Goal: Check status

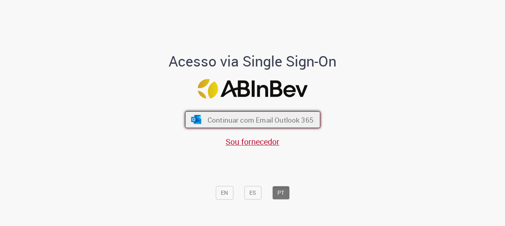
click at [286, 118] on span "Continuar com Email Outlook 365" at bounding box center [260, 119] width 106 height 9
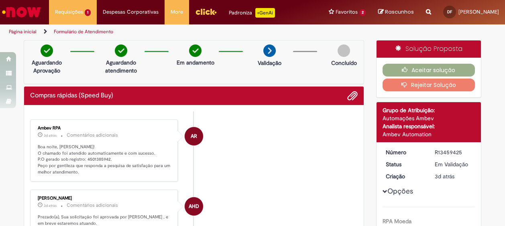
click at [301, 135] on li "AR Ambev RPA 3d atrás 3 dias atrás Comentários adicionais Boa noite, [PERSON_NA…" at bounding box center [194, 151] width 328 height 63
drag, startPoint x: 110, startPoint y: 158, endPoint x: 83, endPoint y: 158, distance: 26.9
click at [83, 158] on p "Boa noite, [PERSON_NAME]! O chamado foi atendido automaticamente e com sucesso.…" at bounding box center [105, 160] width 134 height 32
copy p "4501385942."
click at [101, 174] on p "Boa noite, [PERSON_NAME]! O chamado foi atendido automaticamente e com sucesso.…" at bounding box center [105, 160] width 134 height 32
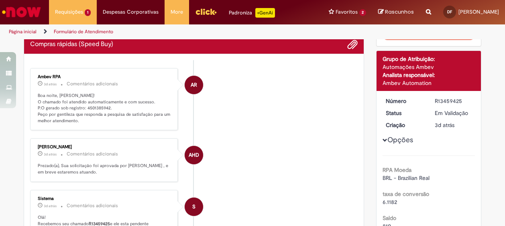
scroll to position [40, 0]
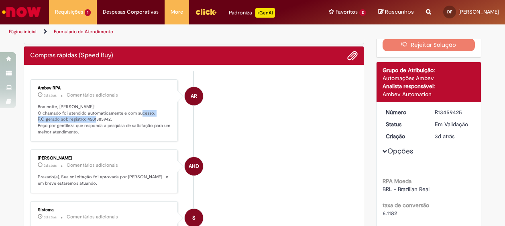
drag, startPoint x: 112, startPoint y: 121, endPoint x: 31, endPoint y: 117, distance: 82.0
click at [33, 117] on div "Ambev RPA 3d atrás 3 dias atrás Comentários adicionais Boa noite, [PERSON_NAME]…" at bounding box center [104, 111] width 143 height 58
drag, startPoint x: 31, startPoint y: 117, endPoint x: 40, endPoint y: 118, distance: 9.8
copy p "P.O gerado sob registro: 4501385942."
